Goal: Obtain resource: Download file/media

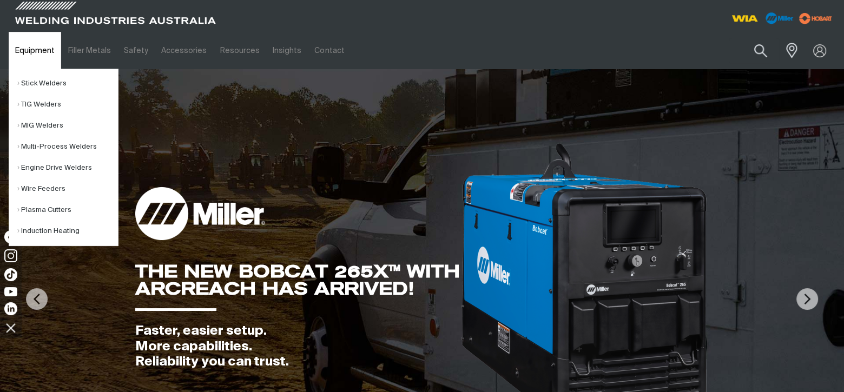
click at [27, 50] on link "Equipment" at bounding box center [35, 50] width 52 height 37
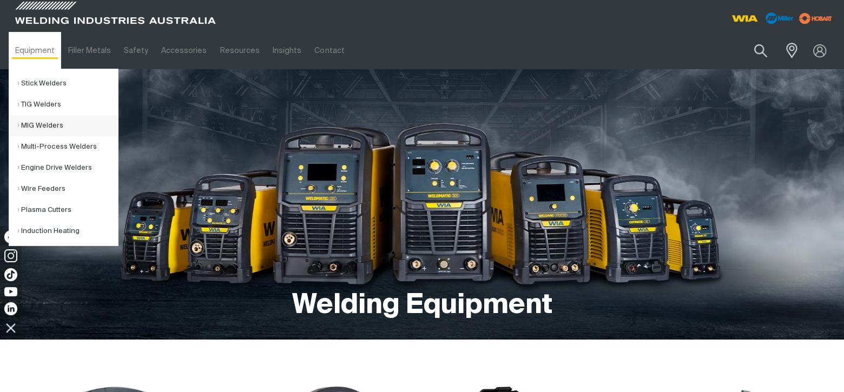
click at [24, 127] on link "MIG Welders" at bounding box center [67, 125] width 101 height 21
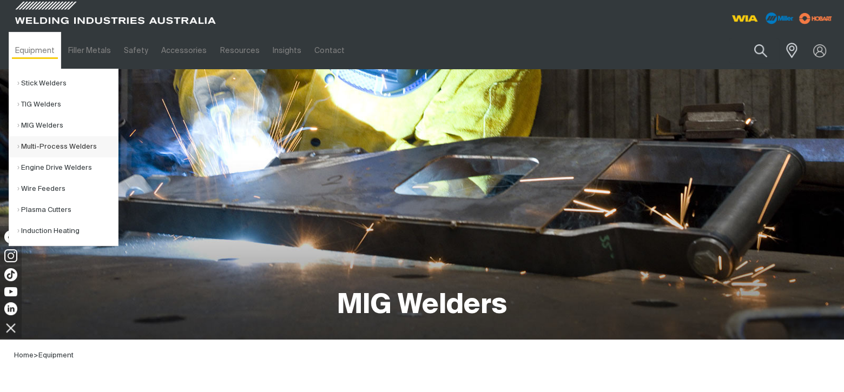
click at [42, 143] on link "Multi-Process Welders" at bounding box center [67, 146] width 101 height 21
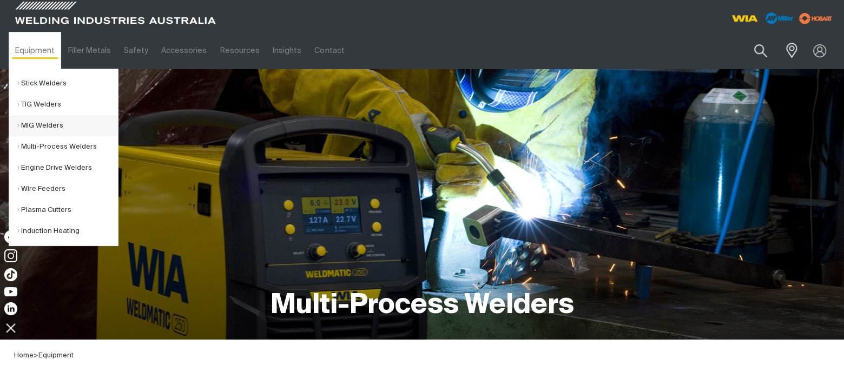
click at [27, 125] on link "MIG Welders" at bounding box center [67, 125] width 101 height 21
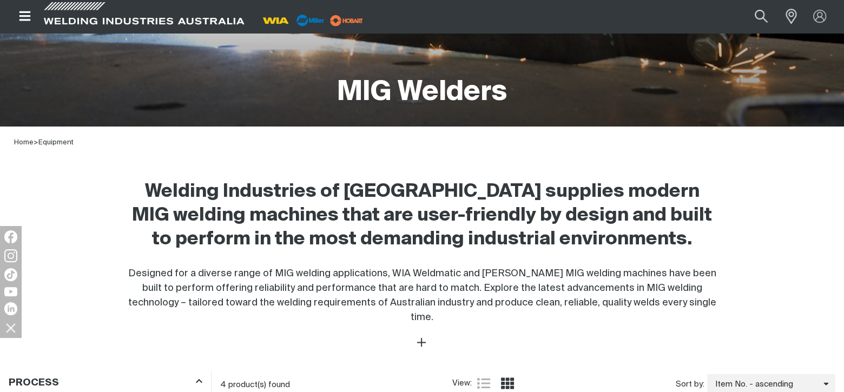
scroll to position [270, 0]
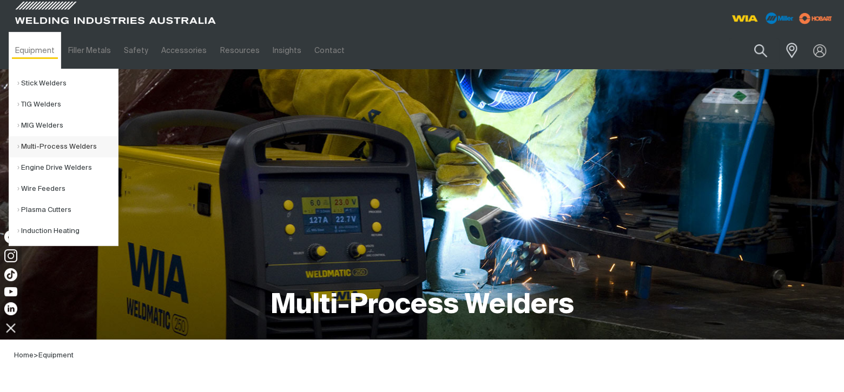
click at [43, 147] on link "Multi-Process Welders" at bounding box center [67, 146] width 101 height 21
click at [91, 146] on link "Multi-Process Welders" at bounding box center [67, 146] width 101 height 21
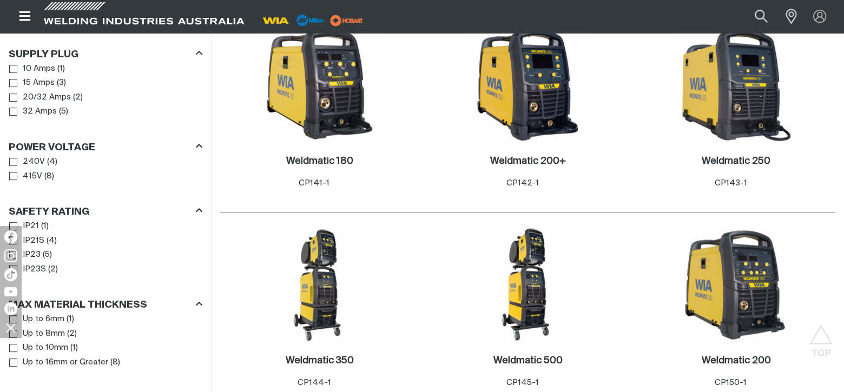
scroll to position [649, 0]
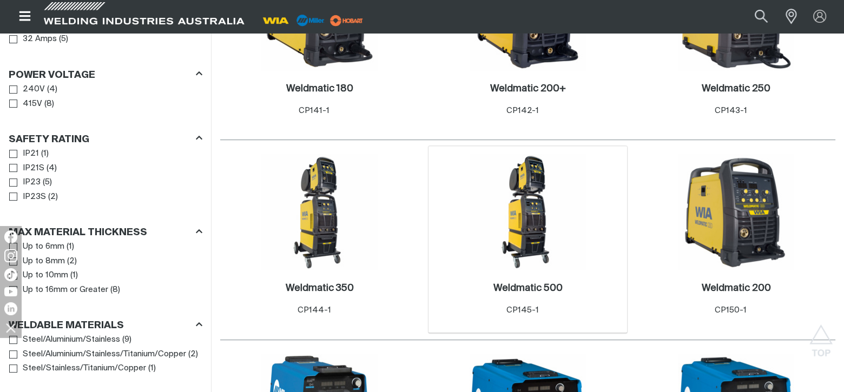
click at [532, 235] on img at bounding box center [528, 212] width 116 height 116
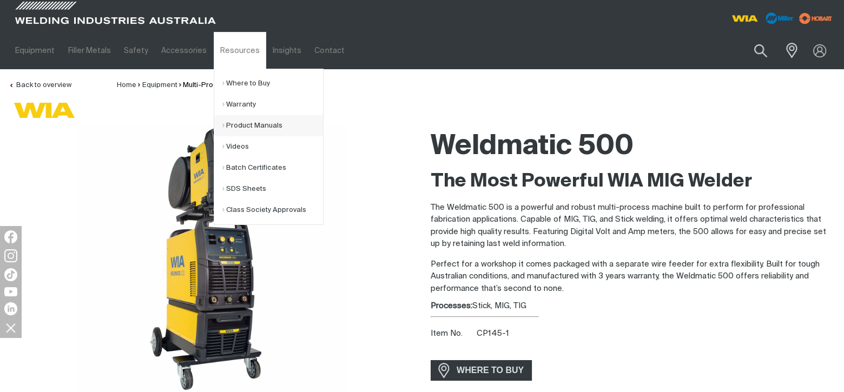
click at [233, 126] on link "Product Manuals" at bounding box center [272, 125] width 101 height 21
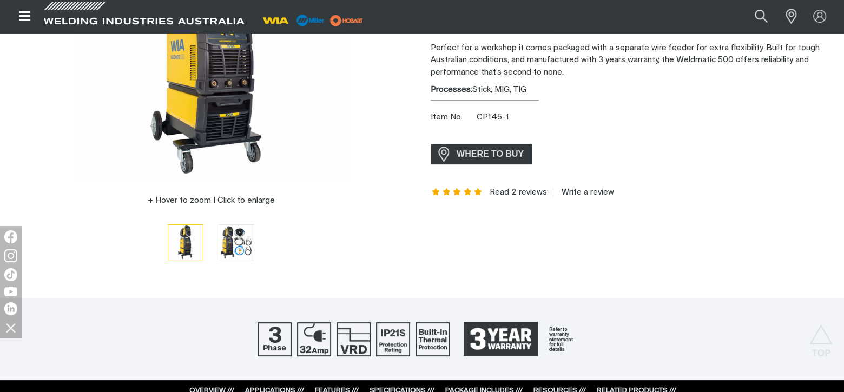
scroll to position [270, 0]
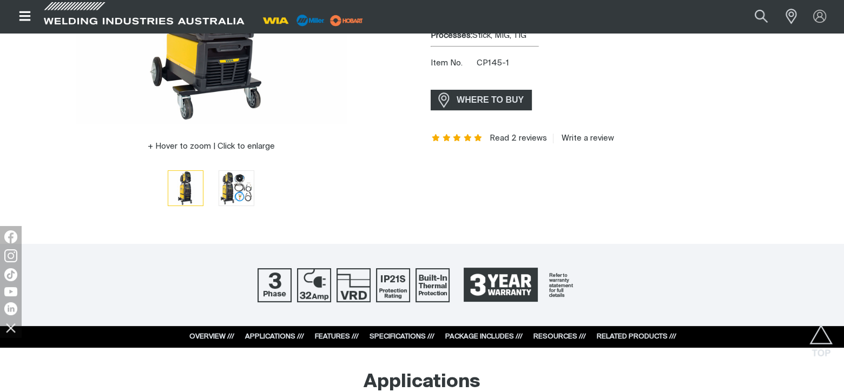
click at [393, 335] on link "SPECIFICATIONS ///" at bounding box center [401, 336] width 65 height 7
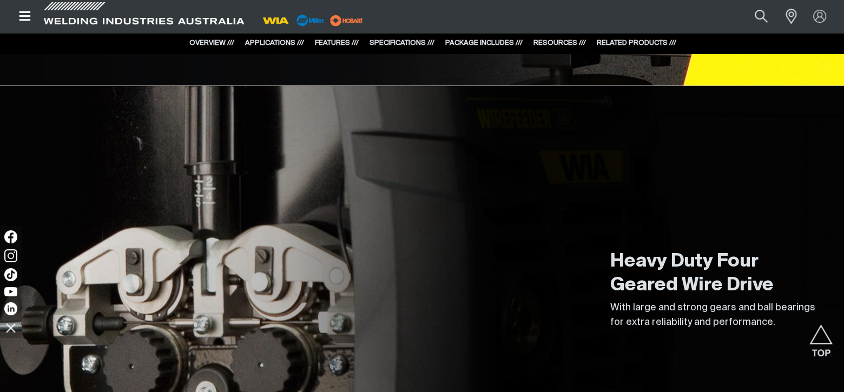
scroll to position [2102, 0]
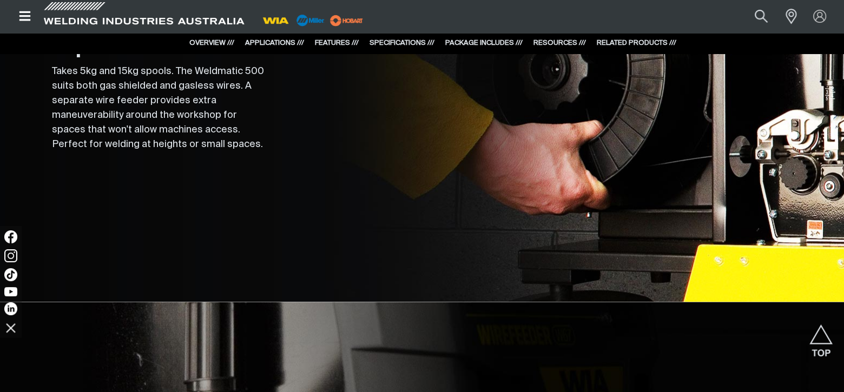
click at [556, 40] on link "RESOURCES ///" at bounding box center [559, 42] width 52 height 7
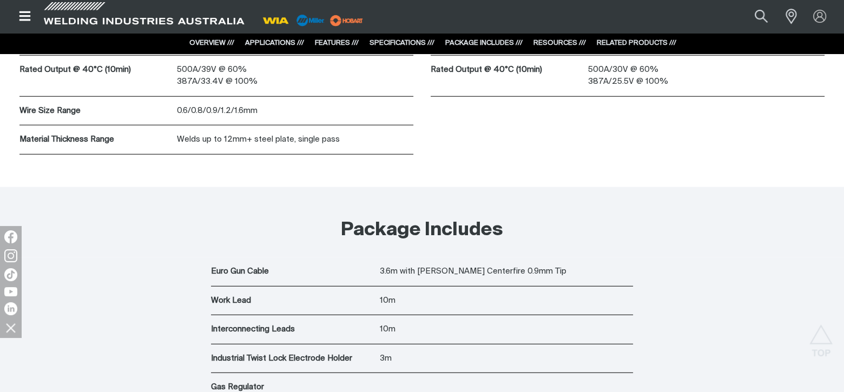
scroll to position [3982, 0]
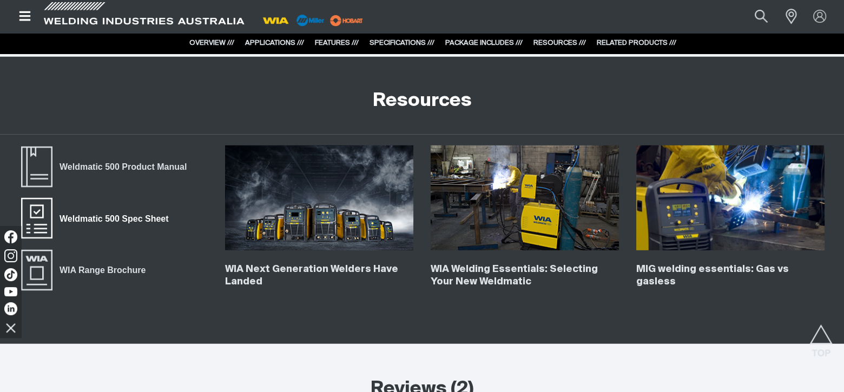
click at [90, 215] on span "Weldmatic 500 Spec Sheet" at bounding box center [113, 219] width 123 height 14
click at [108, 164] on span "Weldmatic 500 Product Manual" at bounding box center [122, 167] width 141 height 14
click at [105, 267] on span "WIA Range Brochure" at bounding box center [102, 270] width 100 height 14
